Goal: Task Accomplishment & Management: Manage account settings

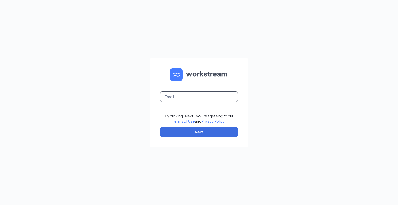
click at [188, 99] on input "text" at bounding box center [199, 96] width 78 height 10
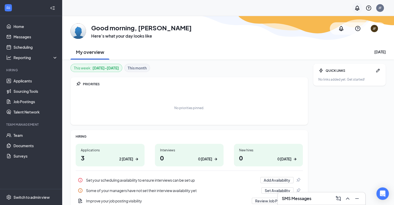
click at [357, 6] on icon "Notifications" at bounding box center [357, 7] width 4 height 5
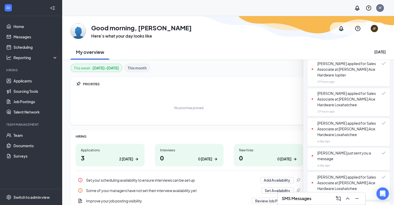
click at [343, 10] on div "JF" at bounding box center [228, 8] width 332 height 16
click at [380, 8] on div "JF" at bounding box center [379, 8] width 3 height 4
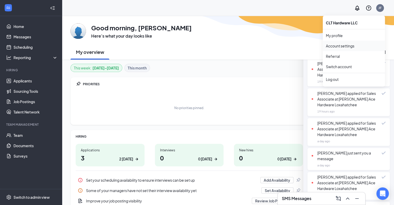
click at [338, 45] on link "Account settings" at bounding box center [354, 45] width 56 height 5
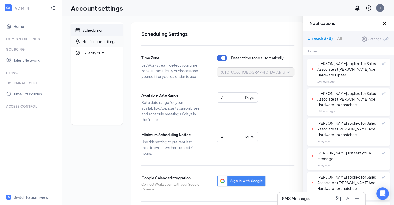
click at [107, 39] on div "Notification settings" at bounding box center [99, 41] width 34 height 5
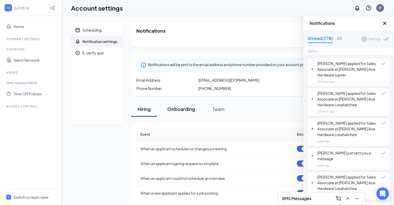
click at [177, 107] on div "Onboarding" at bounding box center [181, 109] width 28 height 6
click at [217, 106] on div "Team" at bounding box center [218, 109] width 16 height 6
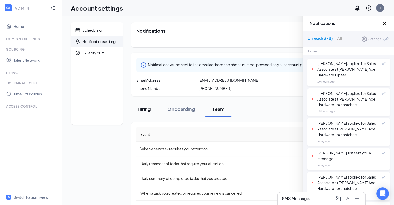
click at [149, 108] on div "Hiring" at bounding box center [144, 109] width 16 height 6
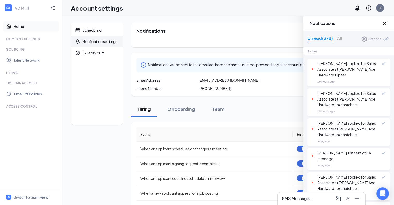
click at [16, 25] on link "Home" at bounding box center [35, 26] width 44 height 10
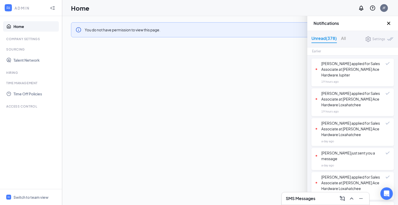
click at [387, 22] on icon "Cross" at bounding box center [388, 23] width 3 height 3
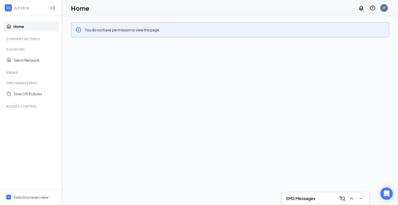
click at [53, 7] on icon "Collapse" at bounding box center [52, 7] width 5 height 5
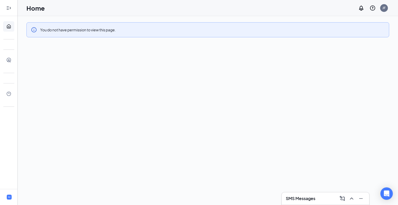
click at [10, 10] on icon "Expand" at bounding box center [8, 7] width 5 height 5
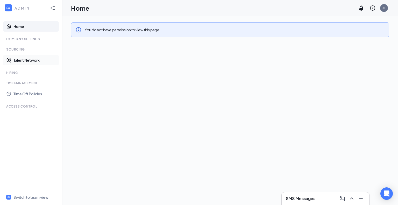
click at [22, 60] on link "Talent Network" at bounding box center [35, 60] width 44 height 10
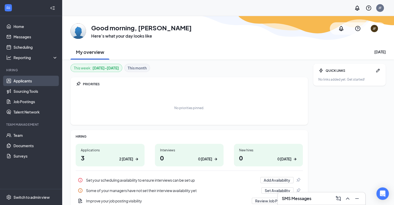
click at [32, 82] on link "Applicants" at bounding box center [35, 81] width 44 height 10
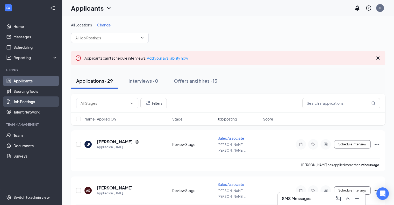
click at [27, 100] on link "Job Postings" at bounding box center [35, 101] width 44 height 10
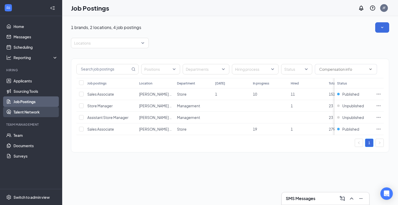
click at [35, 112] on link "Talent Network" at bounding box center [35, 112] width 44 height 10
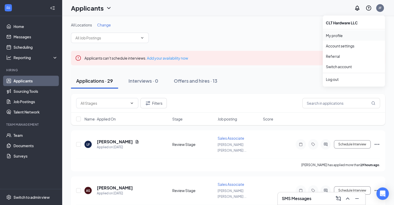
click at [328, 37] on link "My profile" at bounding box center [354, 35] width 56 height 5
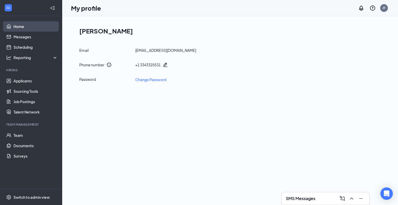
click at [13, 26] on link "Home" at bounding box center [35, 26] width 44 height 10
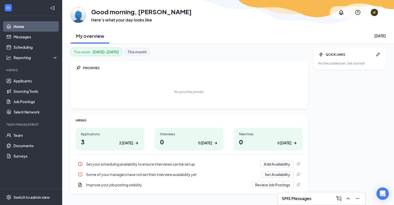
click at [275, 86] on div "No priorities pinned." at bounding box center [189, 92] width 227 height 26
click at [24, 98] on link "Job Postings" at bounding box center [35, 101] width 44 height 10
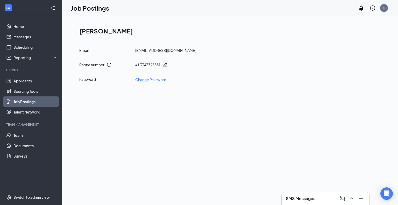
click at [13, 99] on link "Job Postings" at bounding box center [35, 101] width 44 height 10
click at [33, 107] on link "Talent Network" at bounding box center [35, 112] width 44 height 10
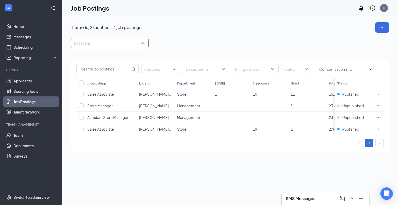
click at [142, 42] on div "Locations" at bounding box center [110, 43] width 78 height 10
click at [312, 12] on div "Job Postings JF" at bounding box center [229, 8] width 335 height 16
click at [269, 67] on div at bounding box center [252, 69] width 39 height 8
click at [265, 54] on div "Positions Departments Hiring process Status Job postings Location Department To…" at bounding box center [230, 102] width 318 height 109
click at [292, 66] on div at bounding box center [293, 69] width 23 height 8
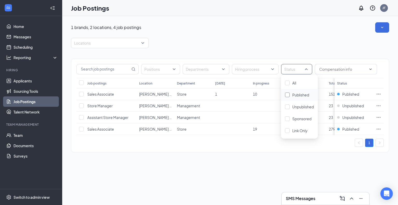
click at [287, 93] on div at bounding box center [287, 94] width 5 height 5
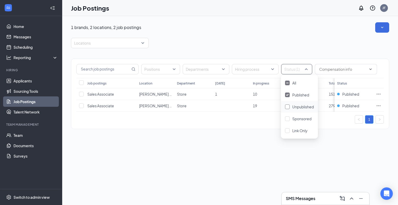
click at [286, 107] on div at bounding box center [287, 106] width 5 height 5
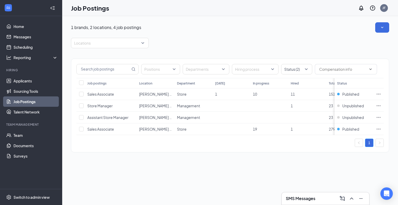
click at [267, 32] on div "1 brands, 2 locations, 4 job postings" at bounding box center [230, 27] width 318 height 10
click at [82, 106] on input "checkbox" at bounding box center [81, 105] width 5 height 5
checkbox input "true"
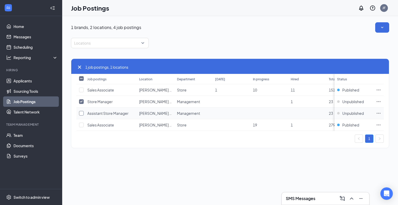
click at [82, 111] on input "checkbox" at bounding box center [81, 113] width 5 height 5
checkbox input "true"
click at [80, 99] on input "checkbox" at bounding box center [81, 101] width 5 height 5
checkbox input "false"
click at [82, 113] on input "checkbox" at bounding box center [81, 113] width 5 height 5
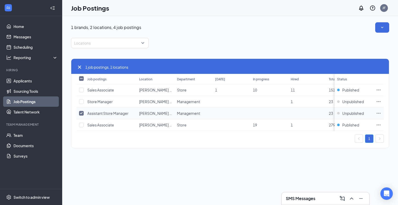
checkbox input "false"
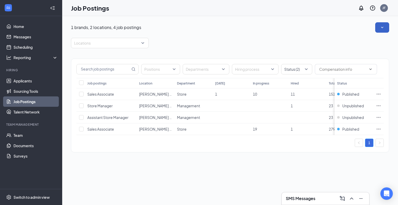
click at [379, 29] on button "button" at bounding box center [382, 27] width 14 height 10
click at [378, 27] on button "button" at bounding box center [382, 27] width 14 height 10
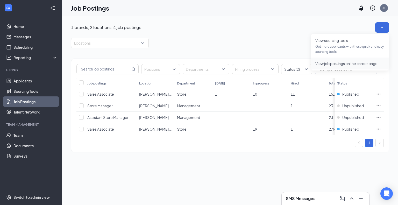
click at [354, 61] on span "View job postings on the career page" at bounding box center [346, 63] width 62 height 5
click at [301, 69] on div at bounding box center [293, 69] width 23 height 8
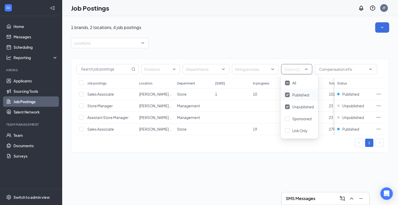
click at [294, 93] on span "Published" at bounding box center [300, 94] width 17 height 5
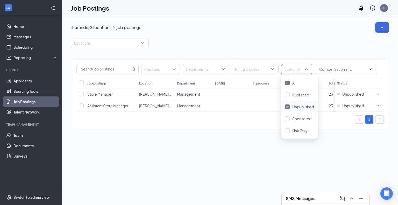
click at [291, 106] on div "Unpublished" at bounding box center [299, 107] width 29 height 6
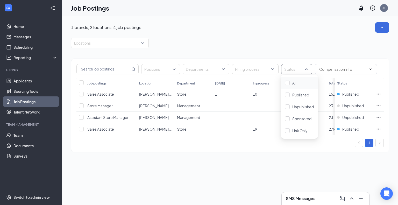
click at [234, 34] on div "1 brands, 2 locations, 4 job postings Locations Positions Departments Hiring pr…" at bounding box center [230, 89] width 318 height 135
click at [138, 48] on div "Positions Departments Hiring process Status Job postings Location Department To…" at bounding box center [230, 102] width 318 height 109
click at [140, 44] on div at bounding box center [107, 43] width 70 height 8
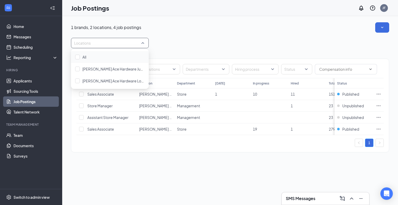
click at [144, 43] on div "Locations" at bounding box center [110, 43] width 78 height 10
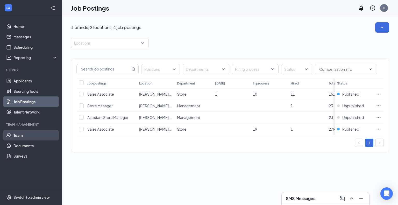
click at [20, 133] on link "Team" at bounding box center [35, 135] width 44 height 10
